Goal: Find contact information: Obtain details needed to contact an individual or organization

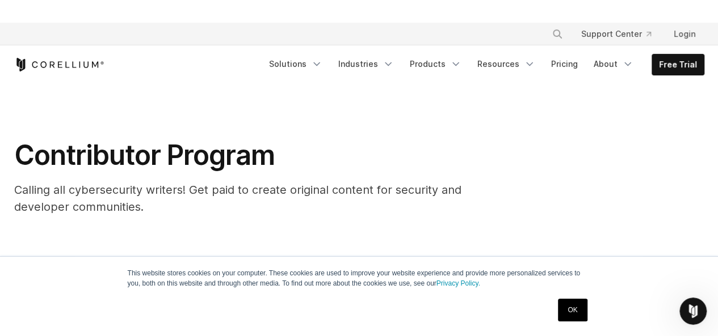
click at [326, 92] on section "Contributor Program Calling all cybersecurity writers! Get paid to create origi…" at bounding box center [359, 173] width 718 height 178
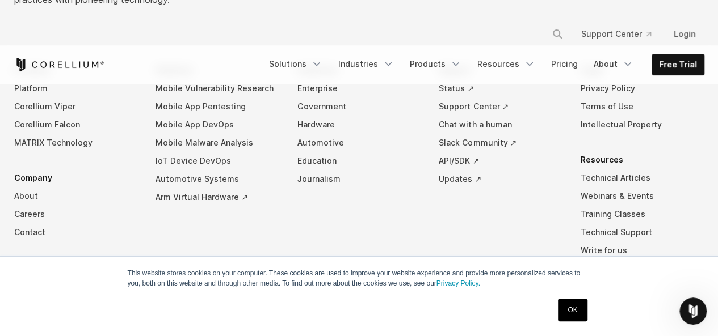
scroll to position [2542, 0]
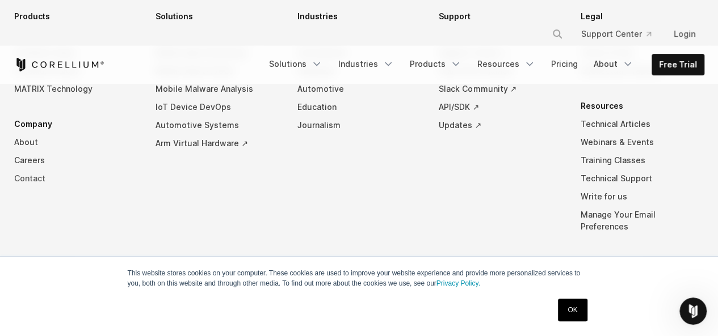
click at [29, 177] on link "Contact" at bounding box center [76, 179] width 124 height 18
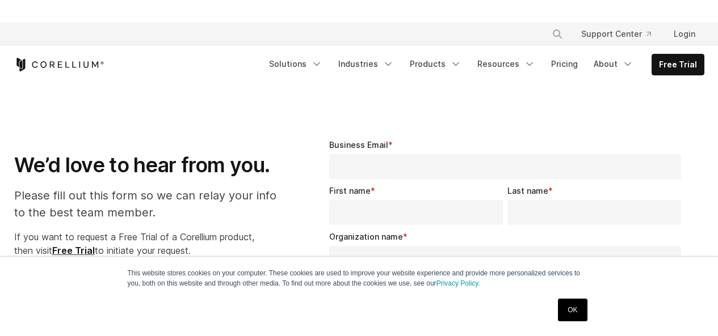
select select "**"
click at [286, 72] on link "Solutions" at bounding box center [295, 64] width 67 height 20
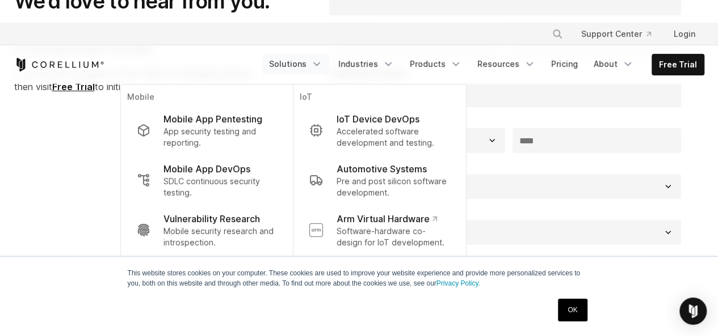
scroll to position [198, 0]
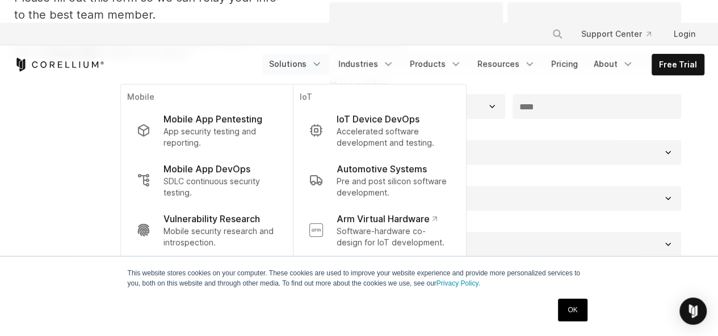
click at [205, 71] on div "Free Trial" at bounding box center [138, 65] width 248 height 14
